Goal: Find specific page/section: Find specific page/section

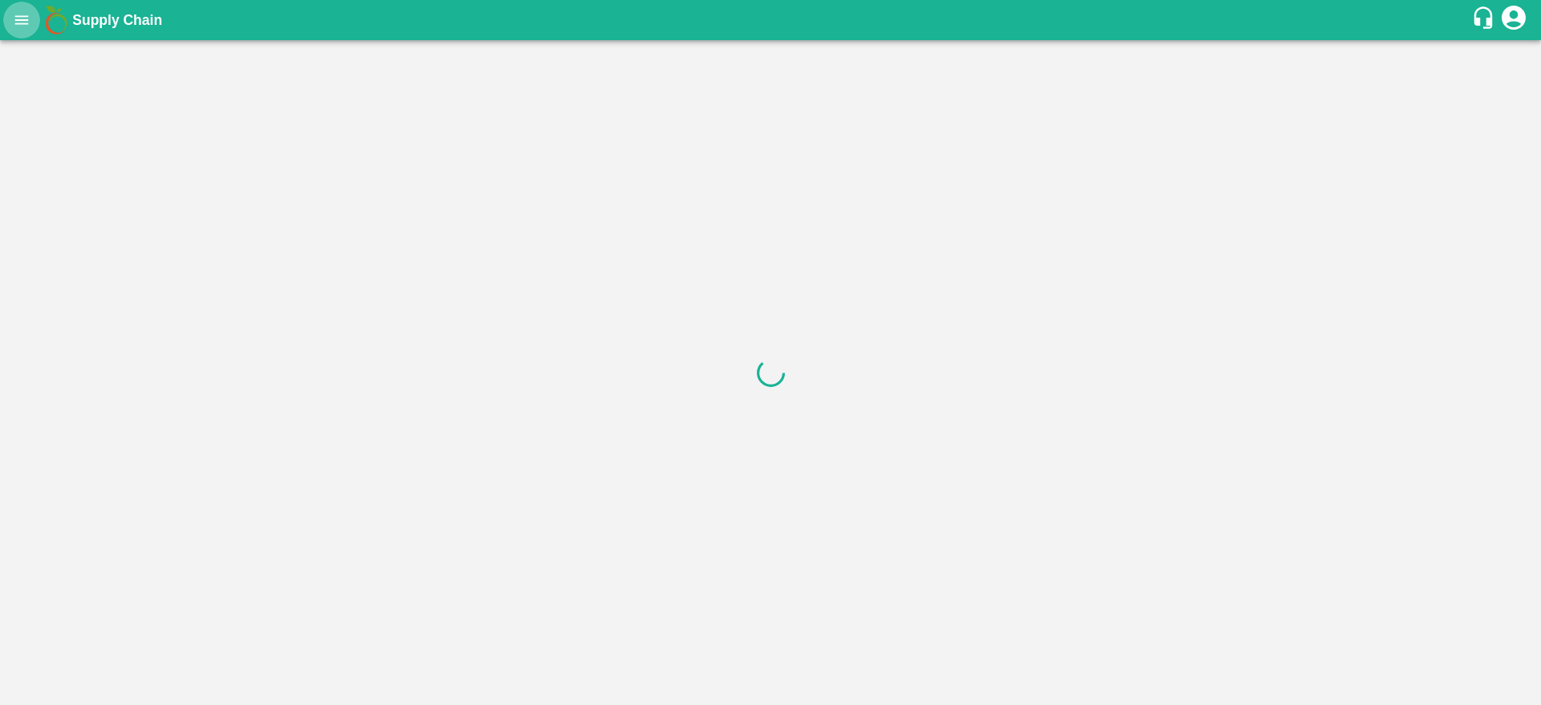
click at [14, 26] on icon "open drawer" at bounding box center [22, 20] width 18 height 18
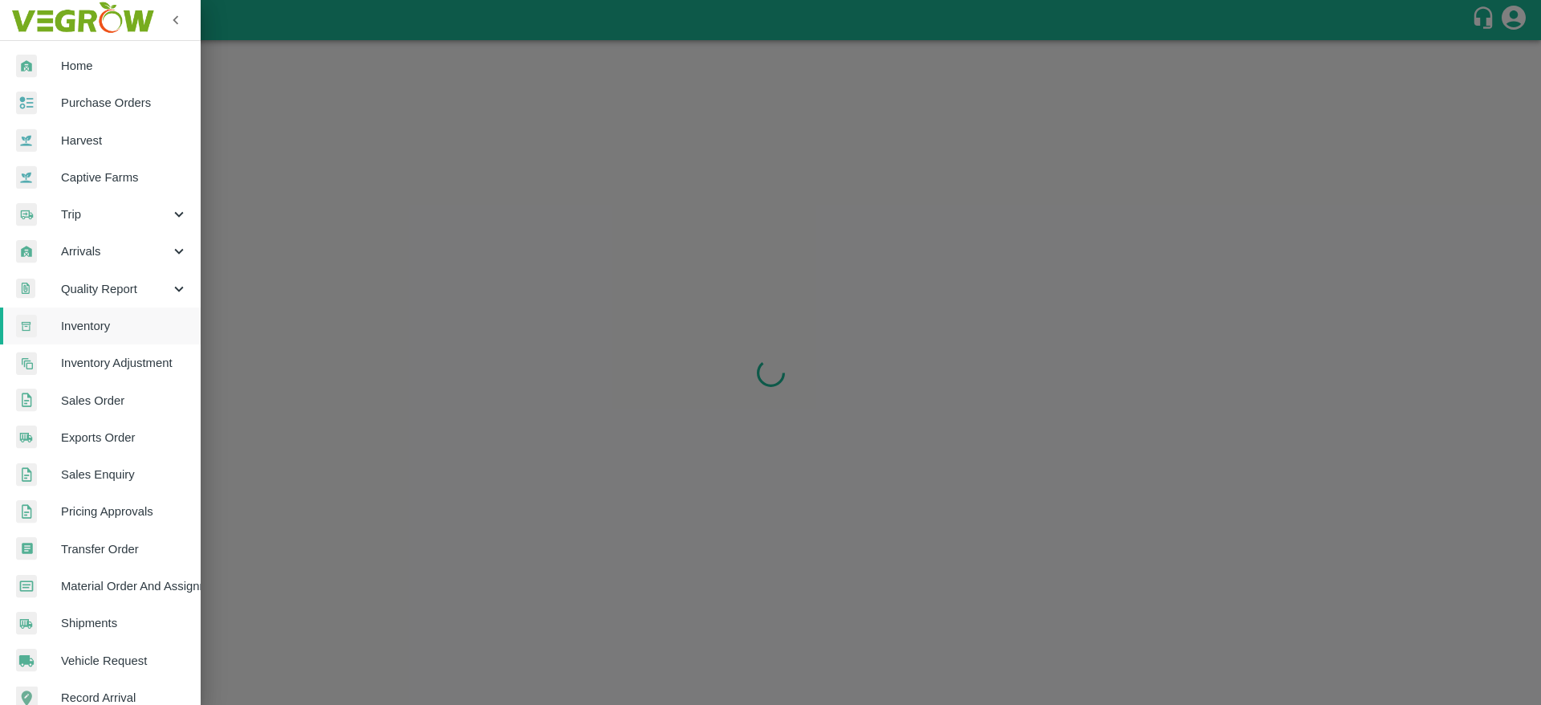
click at [97, 258] on span "Arrivals" at bounding box center [115, 251] width 109 height 18
click at [87, 314] on li "DC Arrivals" at bounding box center [107, 325] width 188 height 37
